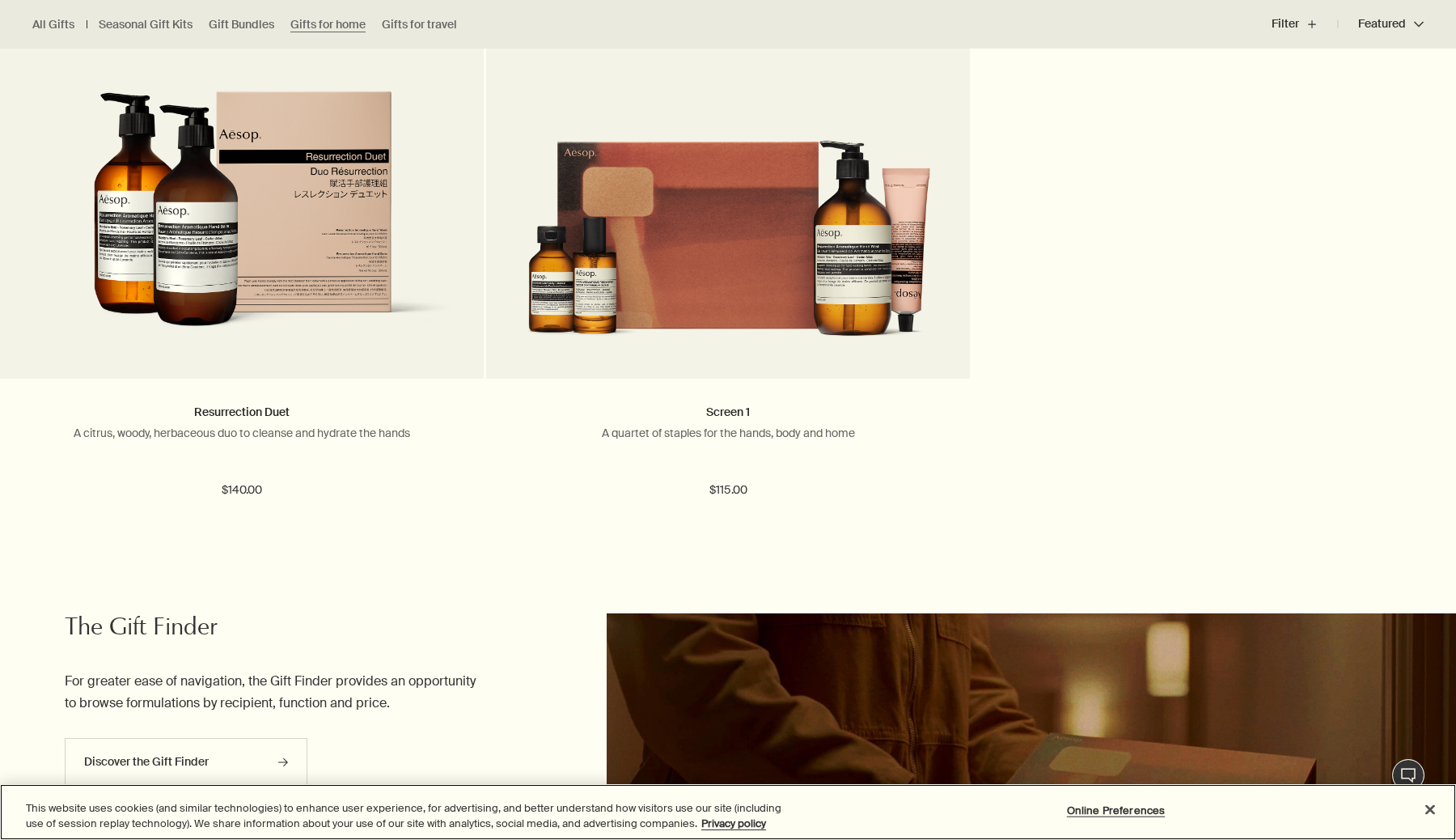
scroll to position [1687, 0]
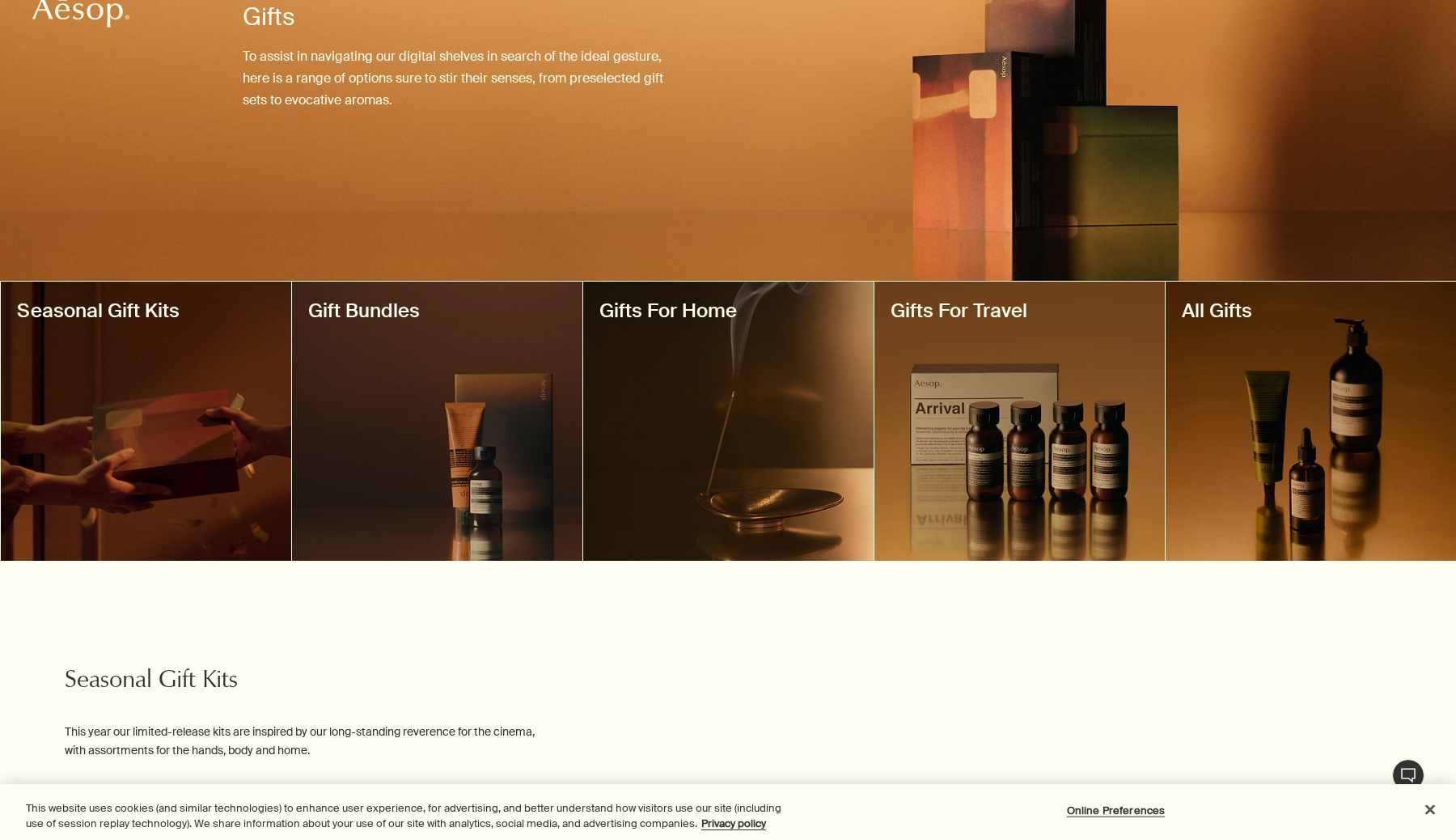
click at [1027, 389] on div at bounding box center [1019, 421] width 290 height 279
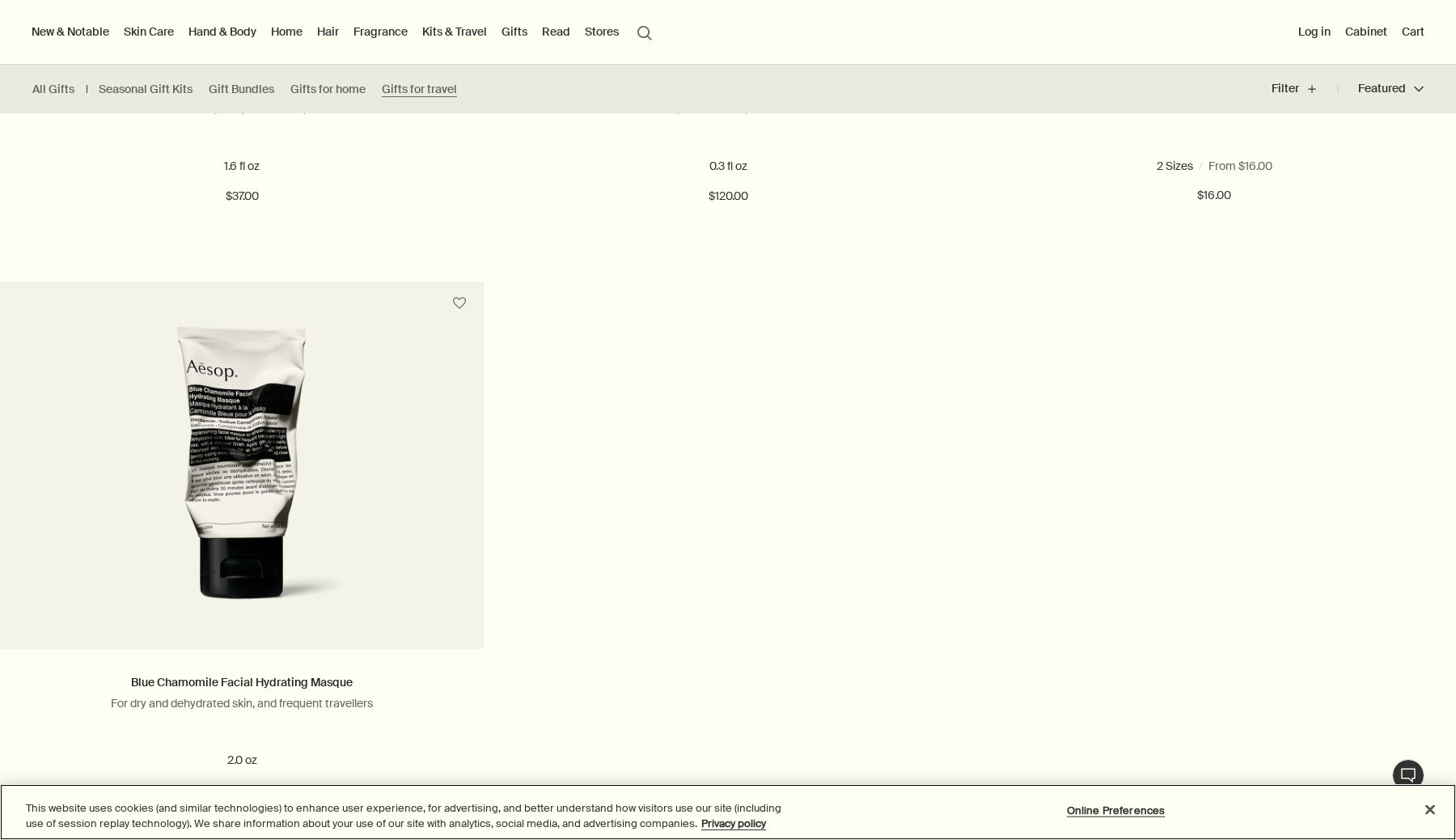
scroll to position [1428, 0]
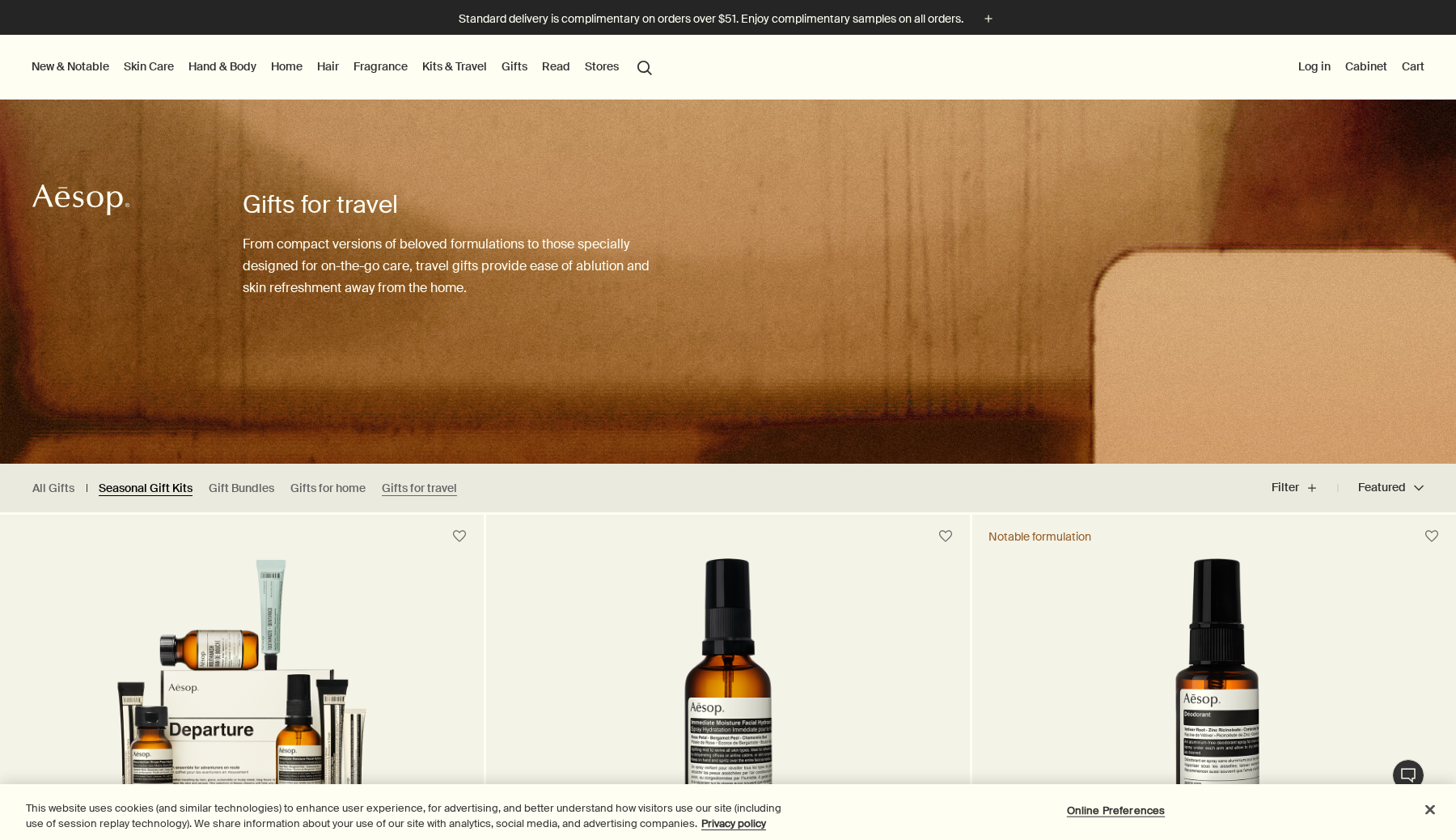
click at [123, 483] on link "Seasonal Gift Kits" at bounding box center [145, 489] width 94 height 15
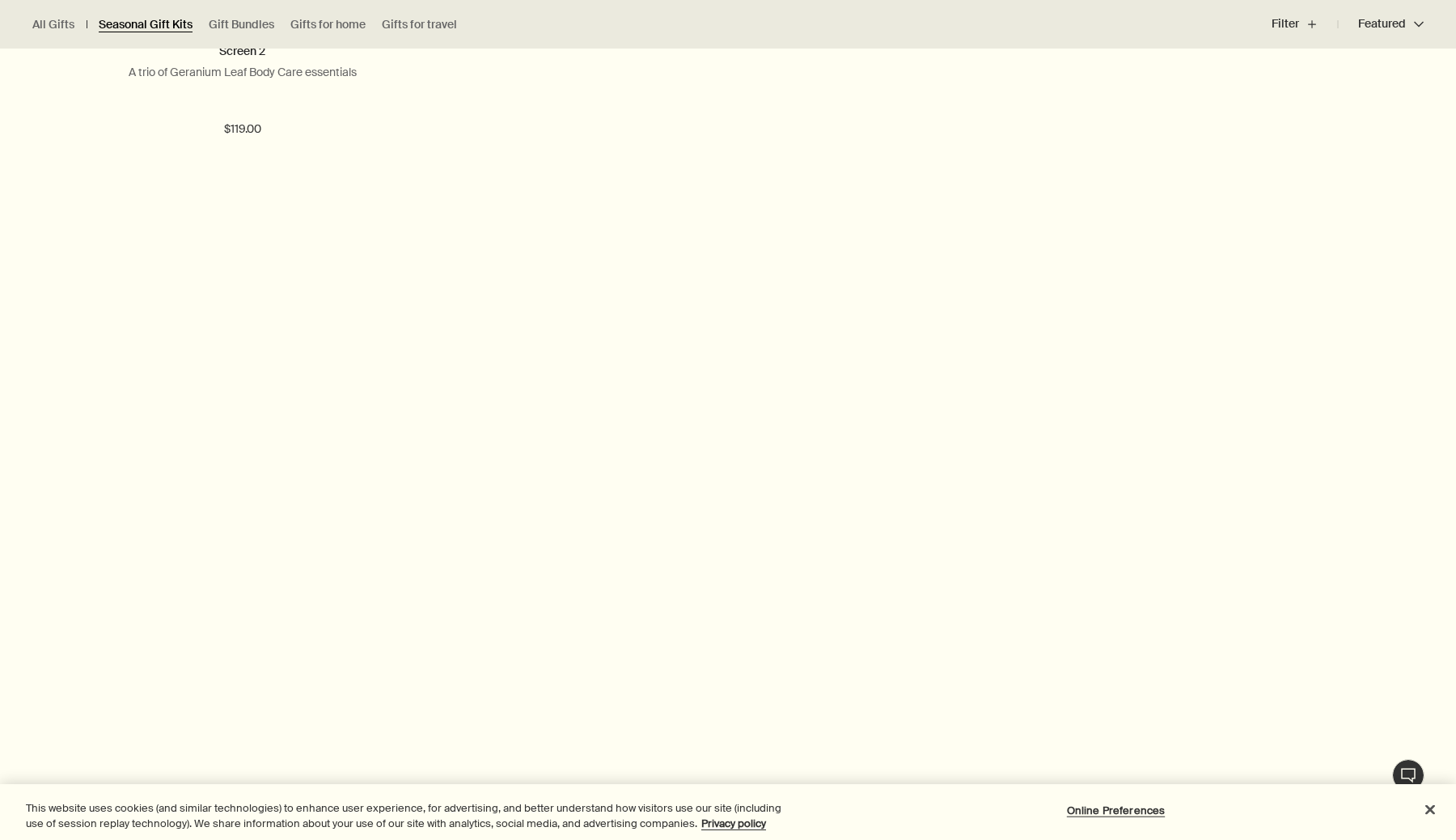
scroll to position [2791, 0]
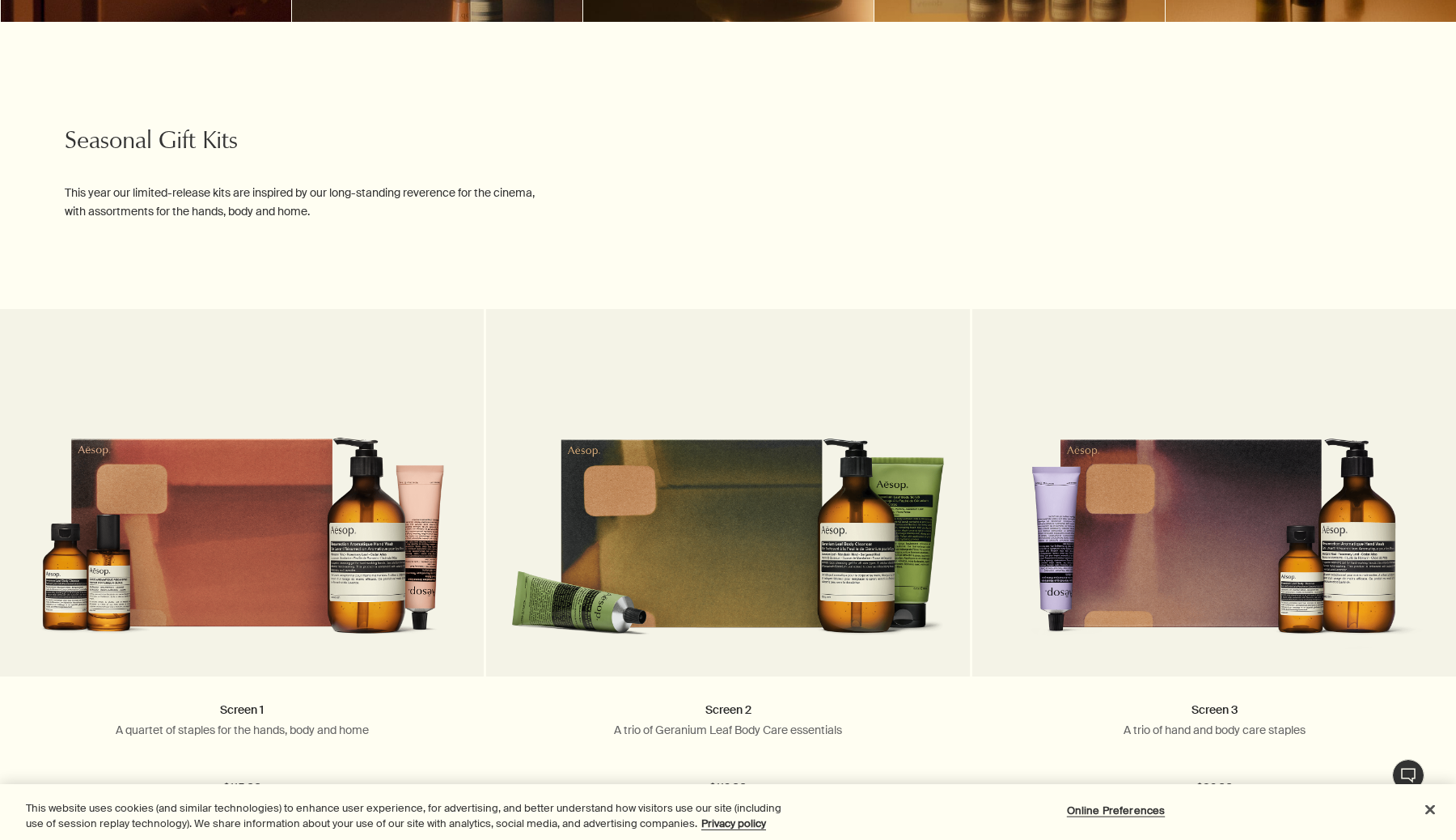
scroll to position [866, 0]
